Goal: Task Accomplishment & Management: Complete application form

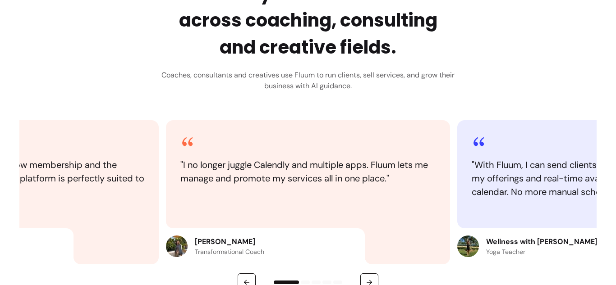
scroll to position [428, 0]
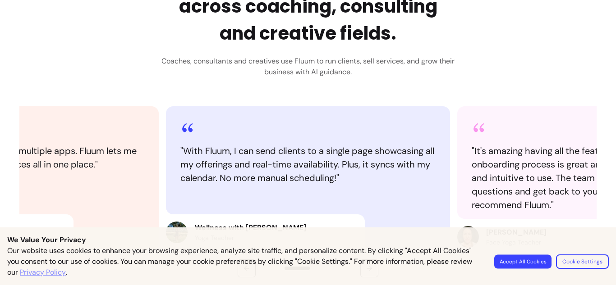
click at [528, 262] on button "Accept All Cookies" at bounding box center [522, 262] width 57 height 14
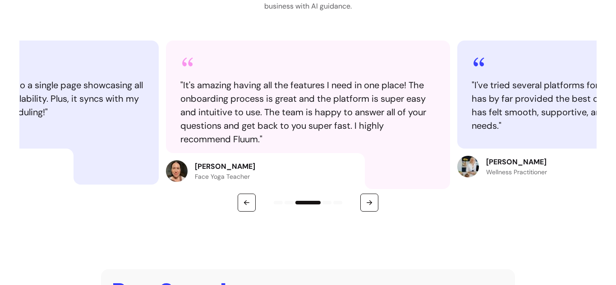
scroll to position [558, 0]
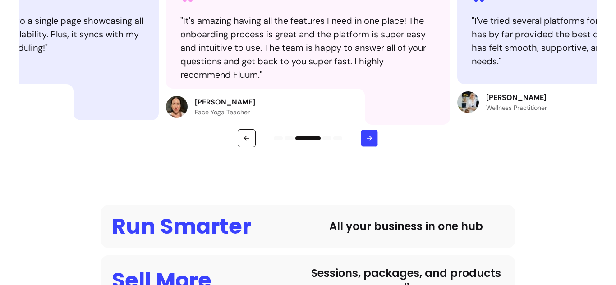
click at [367, 143] on button "button" at bounding box center [370, 139] width 18 height 18
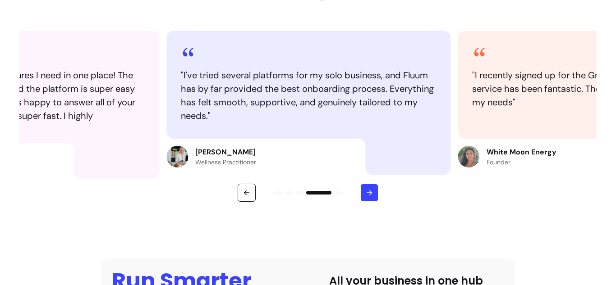
scroll to position [501, 0]
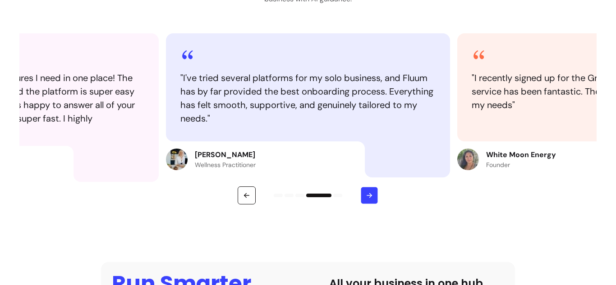
click at [365, 199] on icon "button" at bounding box center [369, 196] width 8 height 8
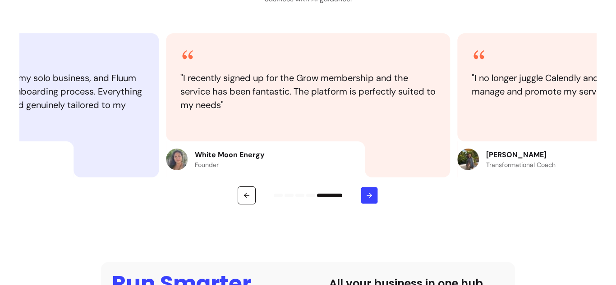
click at [365, 199] on icon "button" at bounding box center [369, 196] width 8 height 8
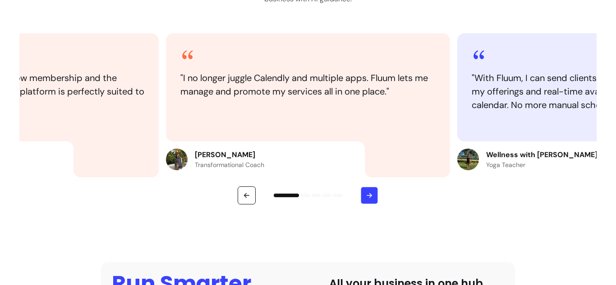
click at [365, 199] on icon "button" at bounding box center [369, 196] width 8 height 8
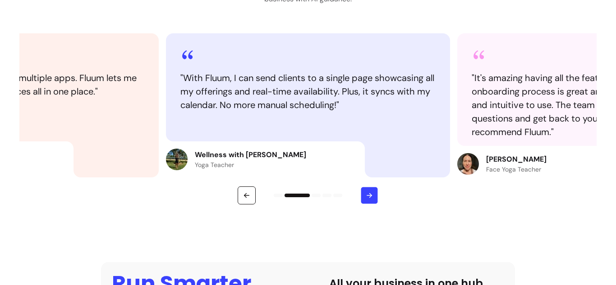
click at [365, 199] on icon "button" at bounding box center [369, 196] width 8 height 8
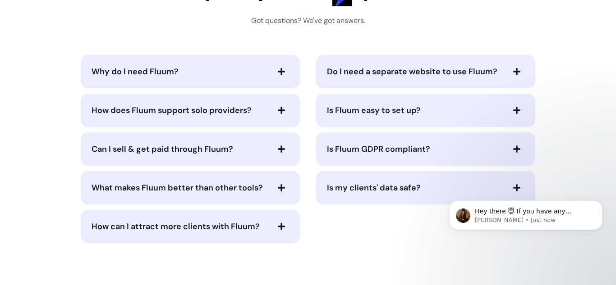
scroll to position [1854, 0]
click at [417, 72] on span "Do I need a separate website to use Fluum?" at bounding box center [412, 71] width 170 height 11
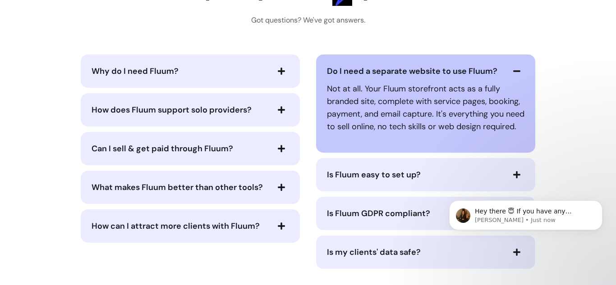
click at [244, 67] on span "Why do I need Fluum?" at bounding box center [180, 71] width 177 height 13
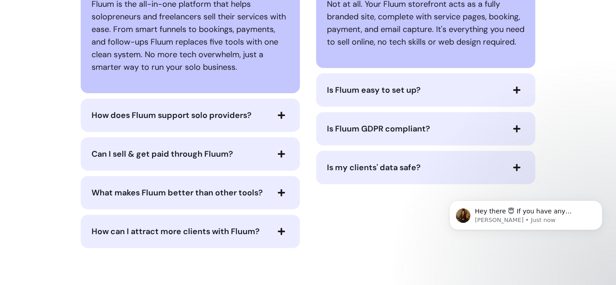
scroll to position [1940, 0]
click at [218, 98] on div "How does Fluum support solo providers?" at bounding box center [190, 114] width 219 height 33
click at [209, 119] on span "How does Fluum support solo providers?" at bounding box center [172, 115] width 160 height 11
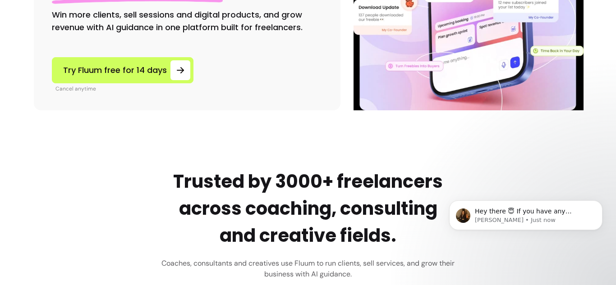
scroll to position [0, 0]
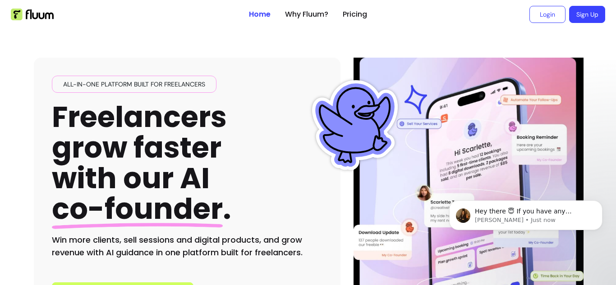
click at [587, 5] on ul "Login Sign Up" at bounding box center [489, 14] width 231 height 29
click at [578, 16] on link "Sign Up" at bounding box center [586, 14] width 35 height 17
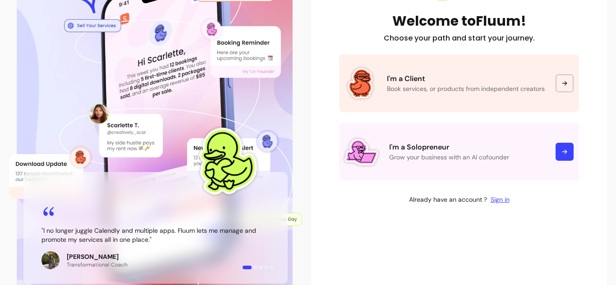
scroll to position [120, 0]
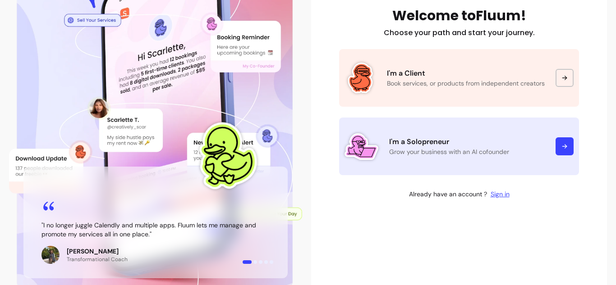
click at [563, 150] on icon at bounding box center [564, 146] width 7 height 7
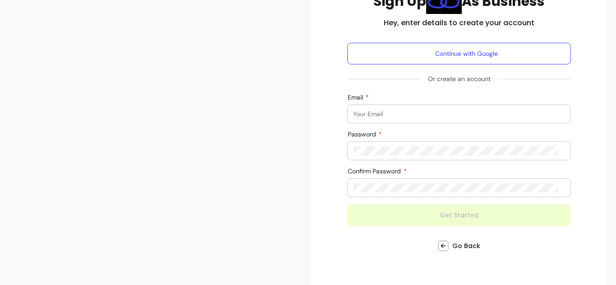
scroll to position [110, 0]
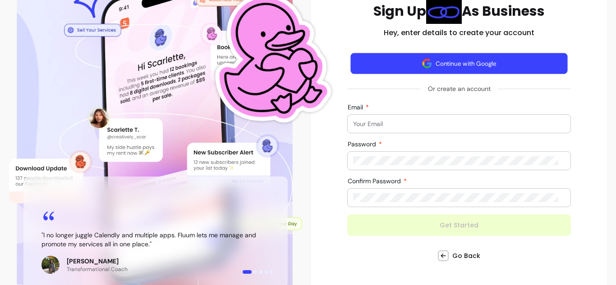
click at [469, 66] on button "Continue with Google" at bounding box center [458, 63] width 217 height 21
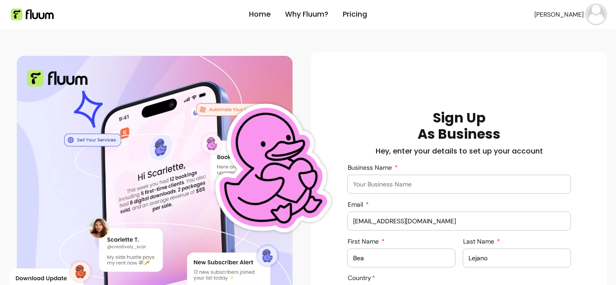
scroll to position [97, 0]
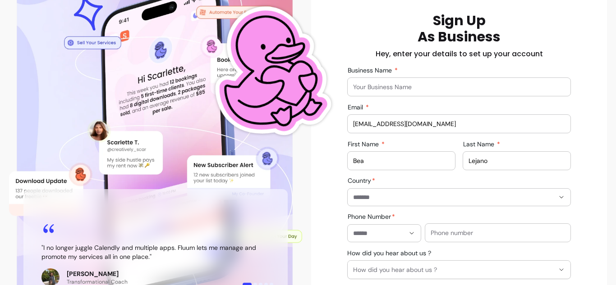
click at [378, 88] on input "Business Name" at bounding box center [459, 87] width 212 height 9
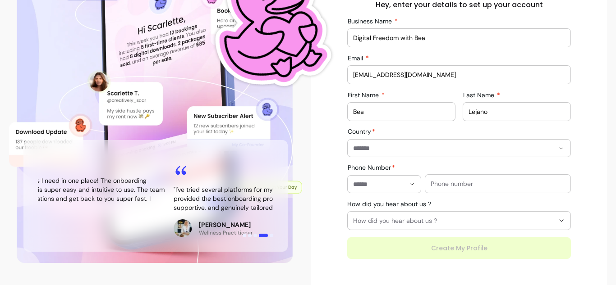
scroll to position [148, 0]
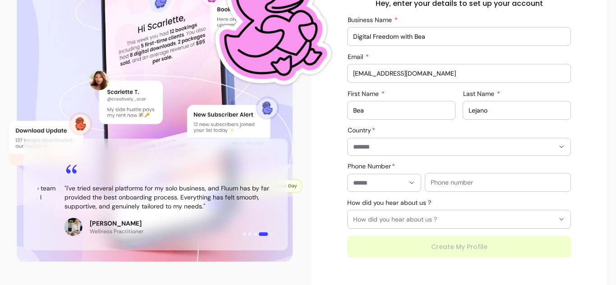
type input "Digital Freedom with Bea"
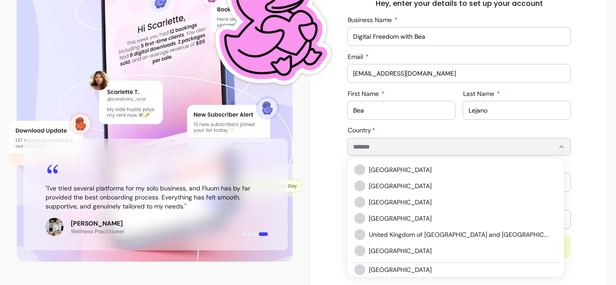
click at [421, 145] on input "Country" at bounding box center [446, 146] width 187 height 9
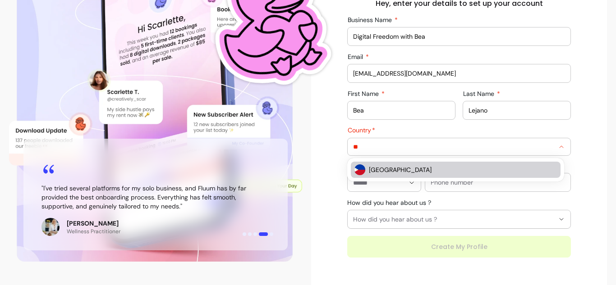
click at [357, 173] on img "Suggestions" at bounding box center [359, 170] width 11 height 11
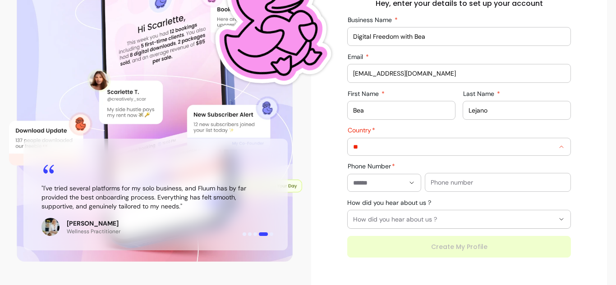
type input "**********"
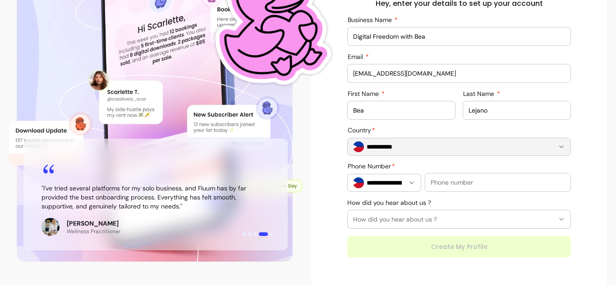
scroll to position [173, 0]
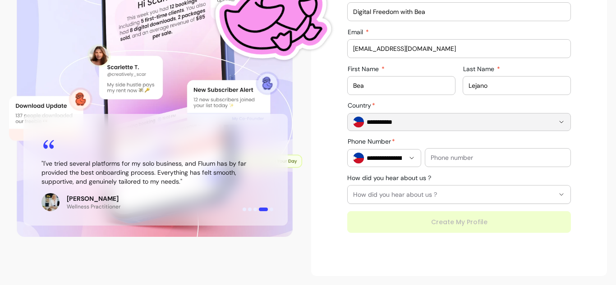
type input "**********"
click at [592, 190] on div "**********" at bounding box center [458, 85] width 281 height 296
click at [532, 197] on span "How did you hear about us ?" at bounding box center [453, 194] width 201 height 9
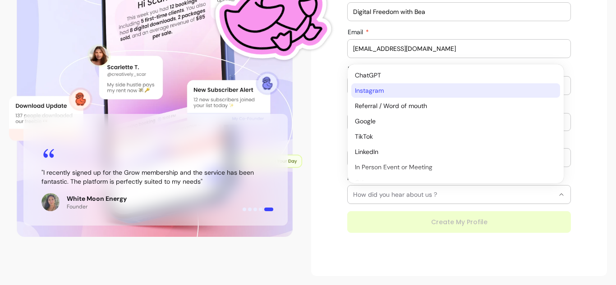
click at [416, 91] on span "Instagram" at bounding box center [451, 90] width 193 height 9
select select "*********"
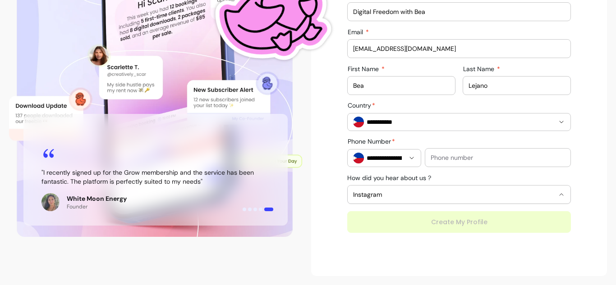
click at [581, 157] on div "**********" at bounding box center [458, 85] width 281 height 296
click at [514, 157] on input "text" at bounding box center [498, 157] width 134 height 9
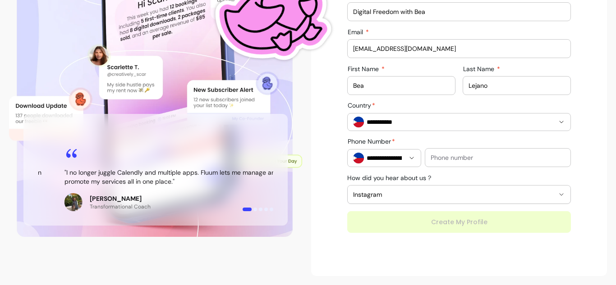
click at [393, 155] on div "**********" at bounding box center [384, 158] width 62 height 17
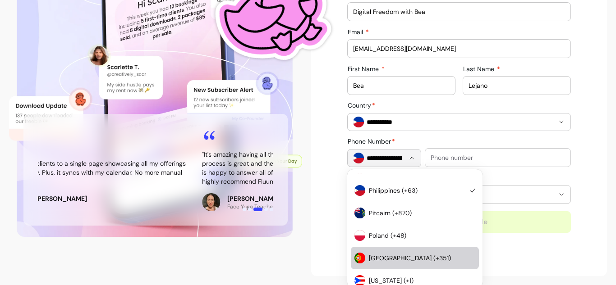
scroll to position [3893, 0]
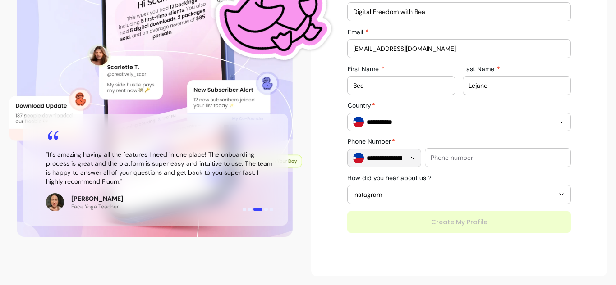
click at [468, 152] on div at bounding box center [498, 158] width 134 height 18
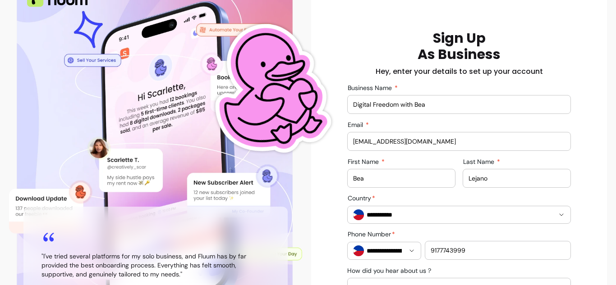
scroll to position [173, 0]
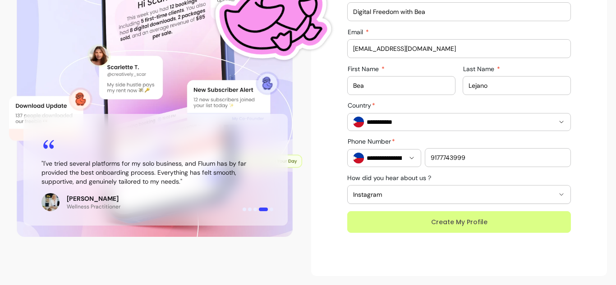
type input "9177743999"
click at [488, 217] on button "Create My Profile" at bounding box center [458, 222] width 217 height 21
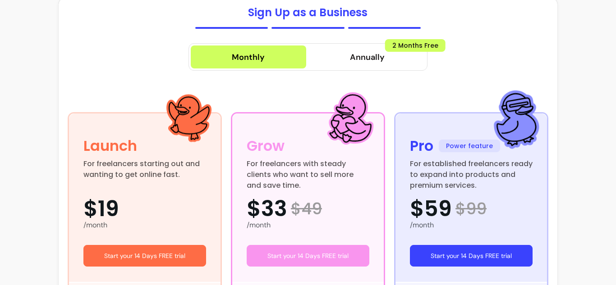
click at [445, 228] on div "Pro Power feature For established freelancers ready to expand into products and…" at bounding box center [470, 198] width 151 height 168
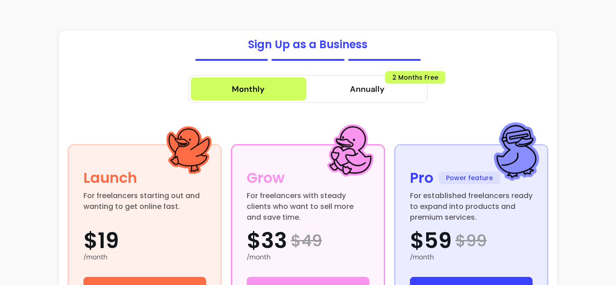
scroll to position [154, 0]
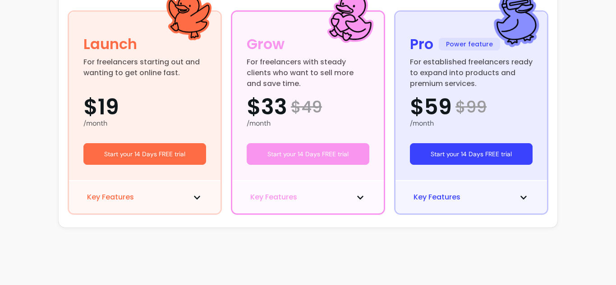
click at [315, 203] on div "Key Features" at bounding box center [307, 196] width 151 height 33
click at [357, 197] on icon at bounding box center [360, 197] width 7 height 7
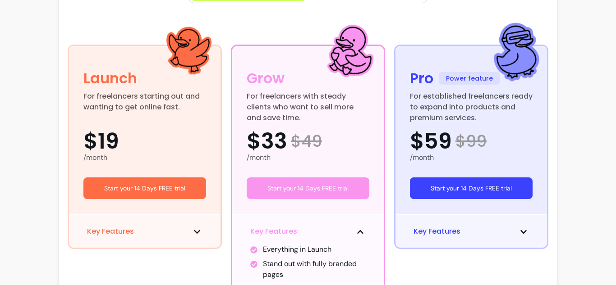
scroll to position [144, 0]
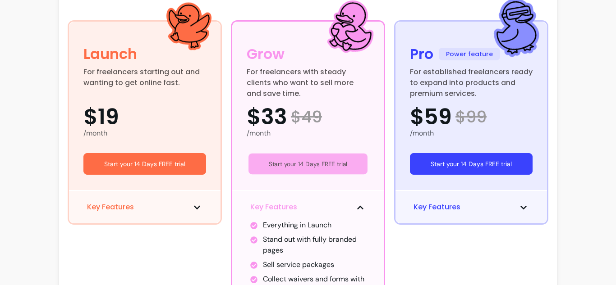
click at [317, 170] on button "Start your 14 Days FREE trial" at bounding box center [307, 164] width 119 height 21
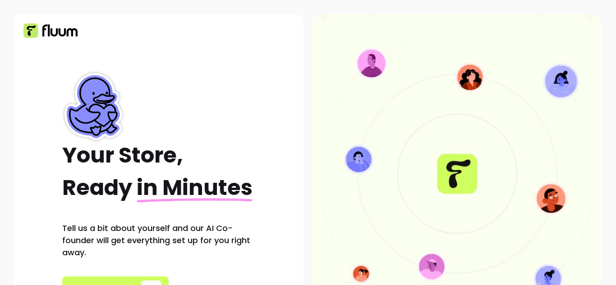
scroll to position [63, 0]
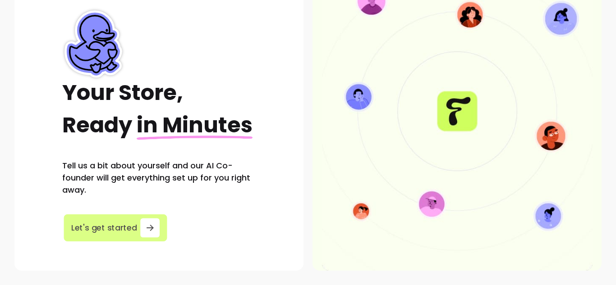
click at [144, 230] on icon "button" at bounding box center [149, 228] width 10 height 10
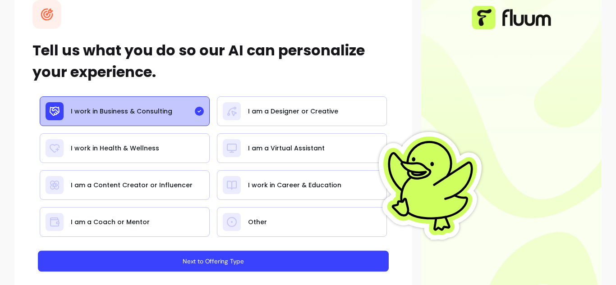
click at [202, 255] on button "Next to Offering Type" at bounding box center [213, 261] width 351 height 21
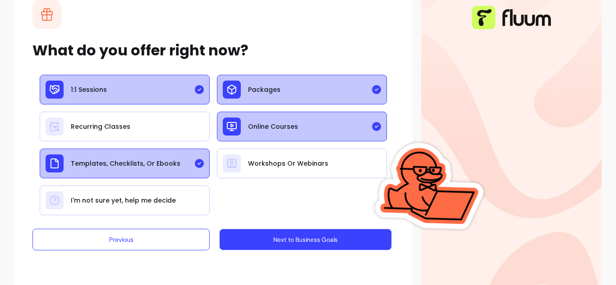
click at [269, 234] on button "Next to Business Goals" at bounding box center [306, 239] width 172 height 21
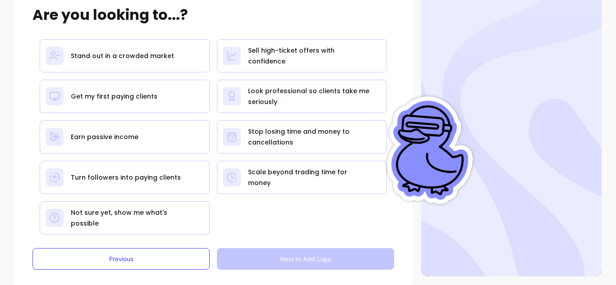
scroll to position [99, 0]
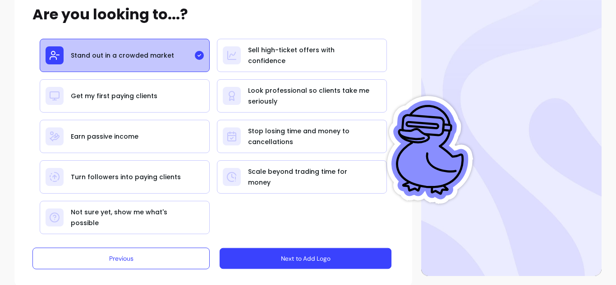
click at [288, 265] on button "Next to Add Logo" at bounding box center [306, 258] width 172 height 21
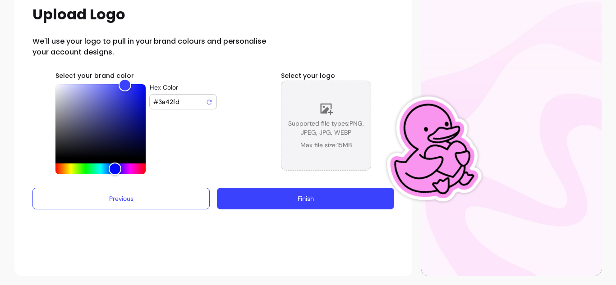
click at [326, 119] on div "Supported file types: PNG, JPEG, JPG, WEBP Max file size: 15 MB" at bounding box center [325, 126] width 89 height 48
click at [312, 134] on span "Supported file types: PNG, JPEG, JPG, WEBP" at bounding box center [325, 128] width 89 height 18
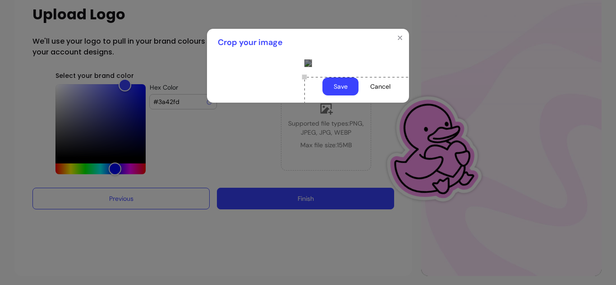
click at [358, 175] on div "Use the arrow keys to move the crop selection area" at bounding box center [394, 167] width 180 height 180
click at [213, 70] on div at bounding box center [308, 63] width 202 height 14
click at [304, 81] on div "Use the arrow keys to move the crop selection area" at bounding box center [394, 170] width 180 height 180
click at [312, 167] on div "Use the arrow keys to move the crop selection area" at bounding box center [394, 168] width 180 height 180
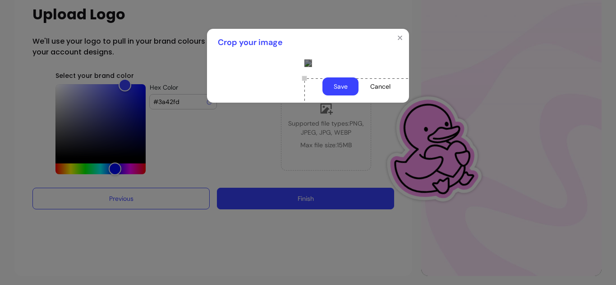
click at [312, 67] on div at bounding box center [307, 63] width 7 height 7
click at [346, 157] on div "Use the arrow keys to move the crop selection area" at bounding box center [392, 168] width 176 height 176
click at [312, 67] on div at bounding box center [307, 63] width 7 height 7
click at [304, 67] on div at bounding box center [307, 63] width 7 height 7
click at [306, 186] on div "Use the arrow keys to move the crop selection area" at bounding box center [394, 167] width 177 height 177
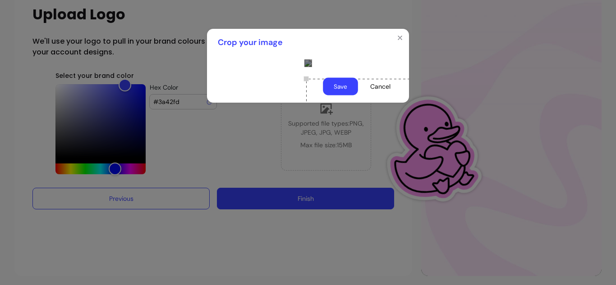
click at [335, 96] on button "Save" at bounding box center [340, 87] width 35 height 18
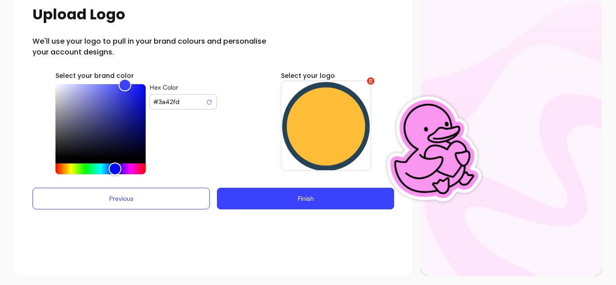
click at [165, 99] on input "#3a42fd" at bounding box center [179, 101] width 52 height 9
paste input "Hex Color"
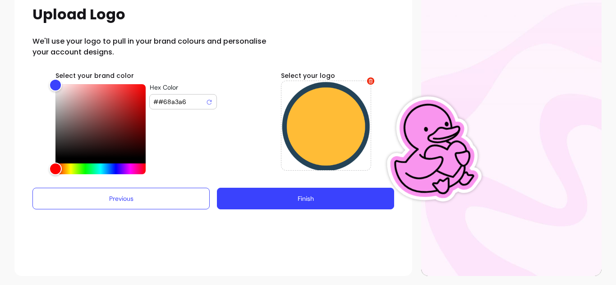
click at [153, 103] on input "##68a3a6" at bounding box center [179, 101] width 52 height 9
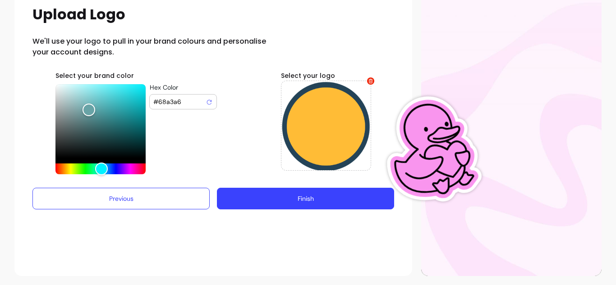
type input "#68a3a6"
click at [278, 199] on button "Finish" at bounding box center [305, 199] width 177 height 22
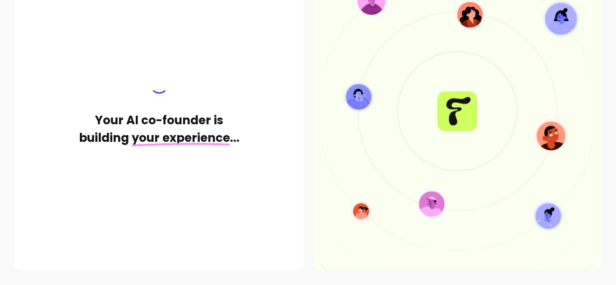
scroll to position [63, 0]
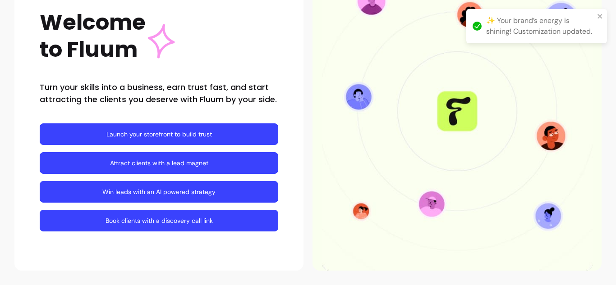
click at [118, 134] on link "Launch your storefront to build trust" at bounding box center [159, 135] width 238 height 22
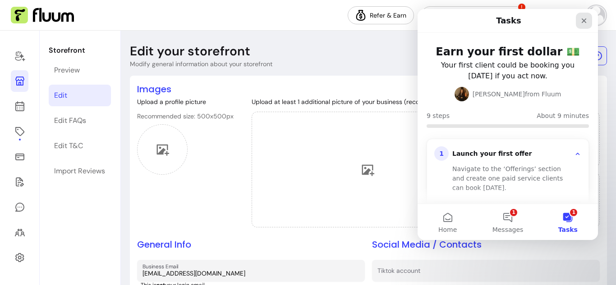
click at [587, 21] on icon "Close" at bounding box center [583, 20] width 7 height 7
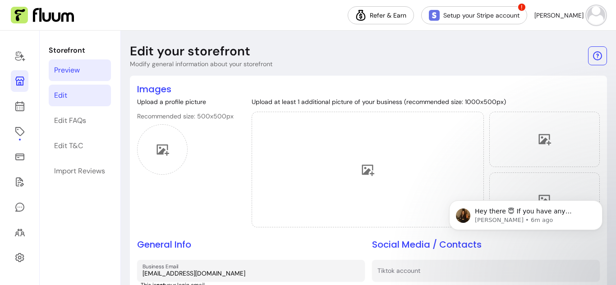
click at [98, 67] on link "Preview" at bounding box center [80, 71] width 62 height 22
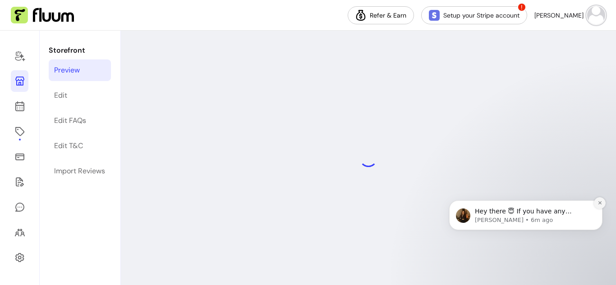
click at [598, 201] on icon "Dismiss notification" at bounding box center [599, 203] width 5 height 5
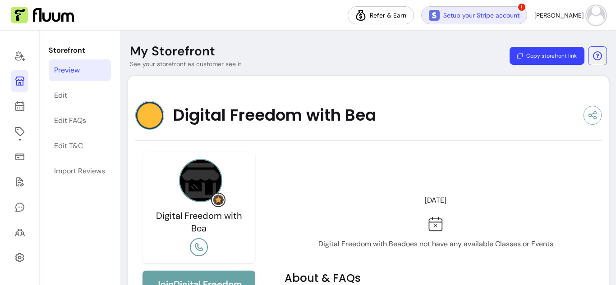
click at [505, 14] on link "Setup your Stripe account" at bounding box center [474, 15] width 106 height 18
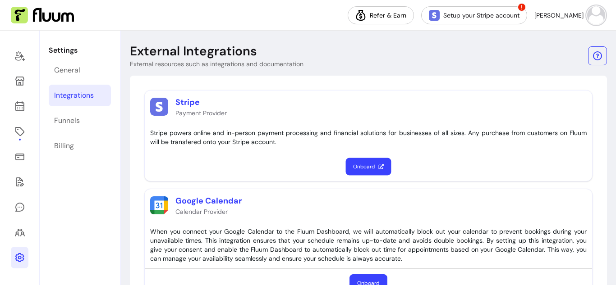
click at [370, 170] on button "Onboard" at bounding box center [369, 167] width 46 height 18
